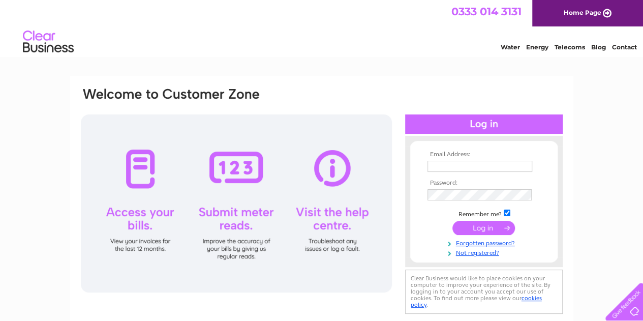
click at [469, 163] on input "text" at bounding box center [480, 166] width 105 height 11
type input "markeatonpharmacy@yahoo.co.uk"
click at [493, 231] on input "submit" at bounding box center [484, 228] width 63 height 14
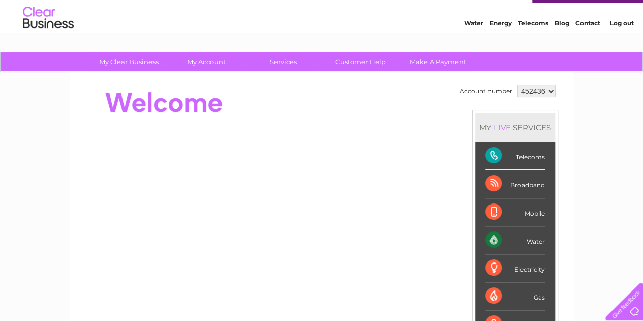
scroll to position [51, 0]
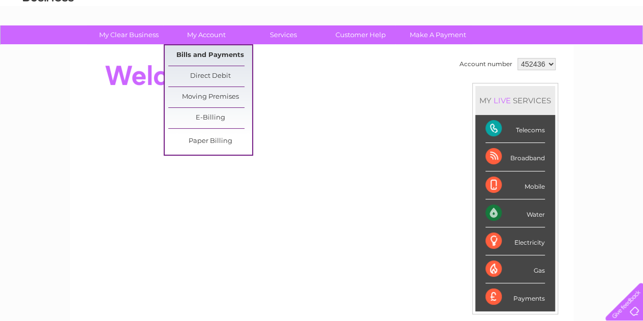
click at [207, 54] on link "Bills and Payments" at bounding box center [210, 55] width 84 height 20
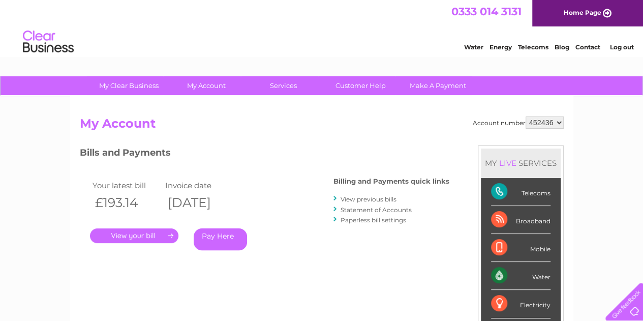
click at [356, 201] on link "View previous bills" at bounding box center [369, 199] width 56 height 8
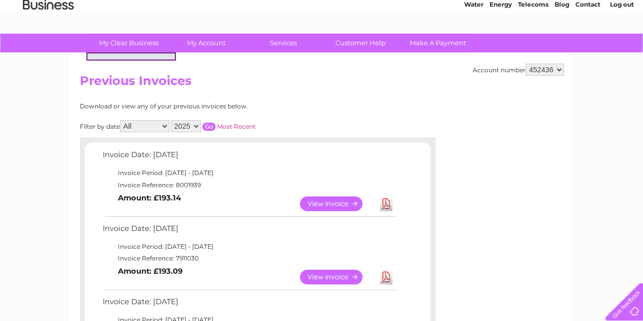
scroll to position [102, 0]
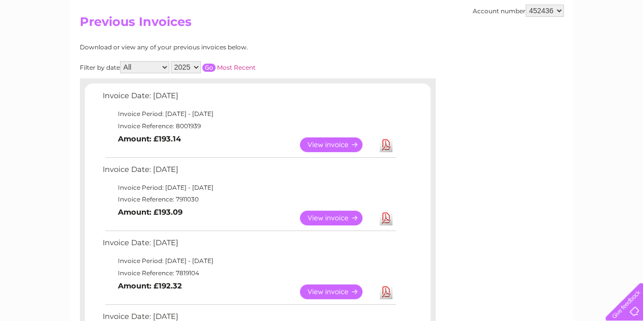
click at [329, 216] on link "View" at bounding box center [337, 218] width 75 height 15
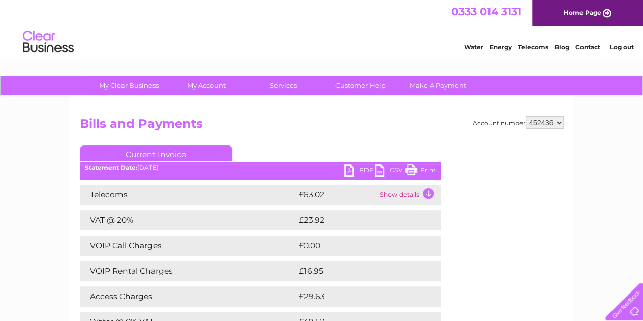
click at [364, 169] on link "PDF" at bounding box center [359, 171] width 31 height 15
